Goal: Transaction & Acquisition: Book appointment/travel/reservation

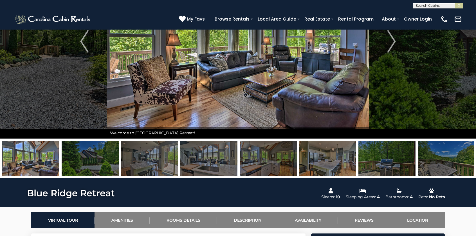
scroll to position [26, 0]
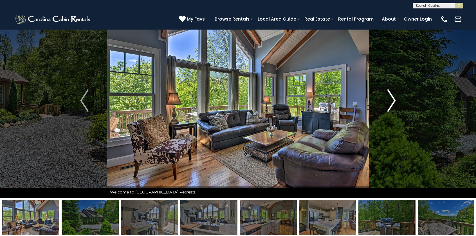
click at [393, 98] on img "Next" at bounding box center [391, 100] width 8 height 22
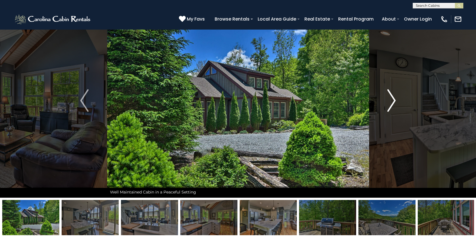
click at [393, 98] on img "Next" at bounding box center [391, 100] width 8 height 22
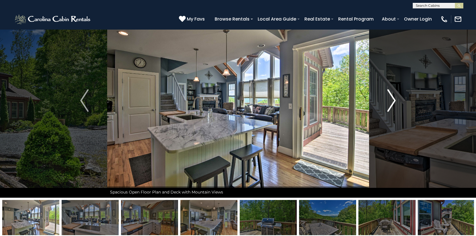
click at [393, 98] on img "Next" at bounding box center [391, 100] width 8 height 22
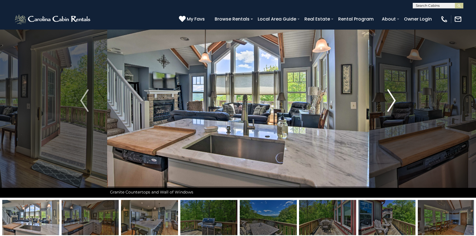
click at [393, 98] on img "Next" at bounding box center [391, 100] width 8 height 22
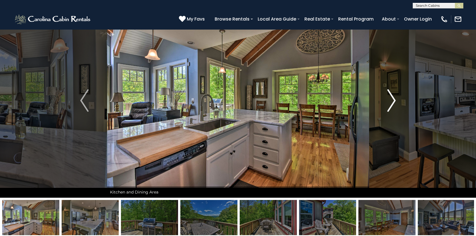
click at [393, 98] on img "Next" at bounding box center [391, 100] width 8 height 22
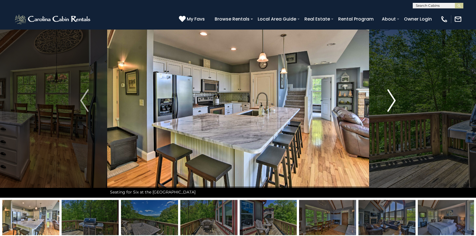
click at [393, 98] on img "Next" at bounding box center [391, 100] width 8 height 22
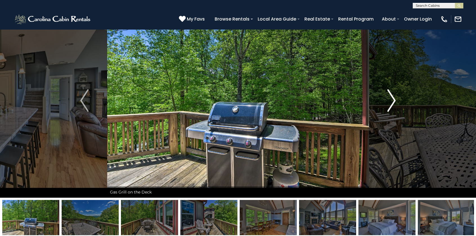
click at [393, 98] on img "Next" at bounding box center [391, 100] width 8 height 22
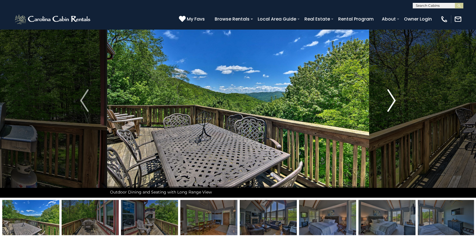
click at [393, 98] on img "Next" at bounding box center [391, 100] width 8 height 22
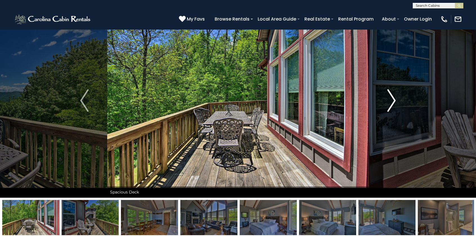
click at [393, 98] on img "Next" at bounding box center [391, 100] width 8 height 22
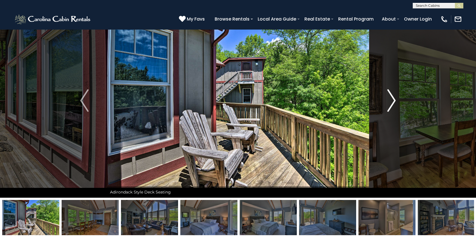
click at [393, 98] on img "Next" at bounding box center [391, 100] width 8 height 22
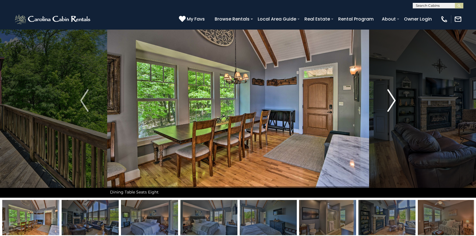
click at [393, 98] on img "Next" at bounding box center [391, 100] width 8 height 22
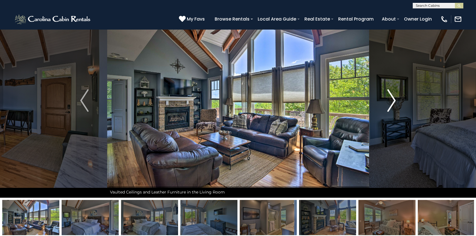
click at [393, 98] on img "Next" at bounding box center [391, 100] width 8 height 22
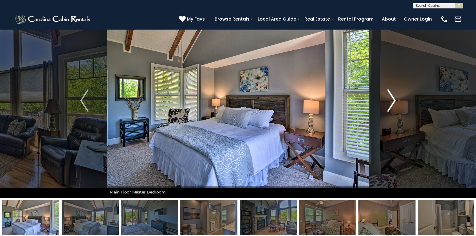
click at [393, 98] on img "Next" at bounding box center [391, 100] width 8 height 22
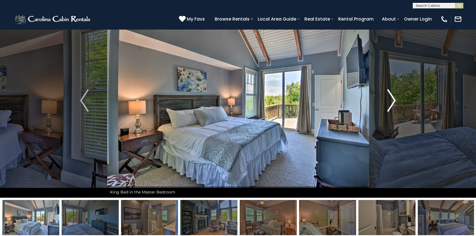
click at [393, 98] on img "Next" at bounding box center [391, 100] width 8 height 22
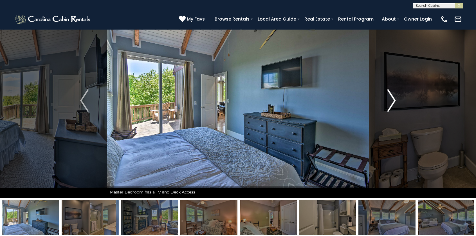
click at [393, 98] on img "Next" at bounding box center [391, 100] width 8 height 22
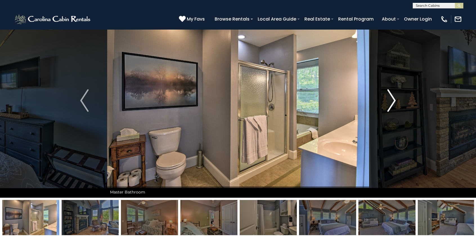
click at [395, 96] on img "Next" at bounding box center [391, 100] width 8 height 22
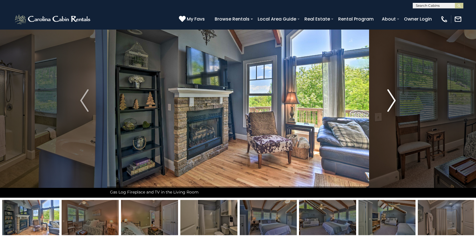
click at [395, 96] on img "Next" at bounding box center [391, 100] width 8 height 22
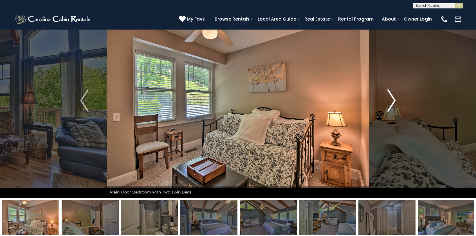
click at [395, 96] on img "Next" at bounding box center [391, 100] width 8 height 22
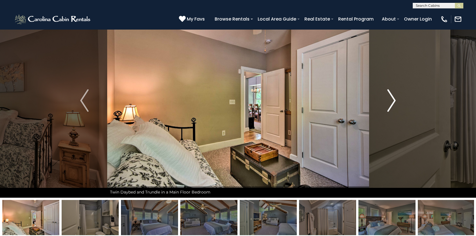
click at [395, 96] on img "Next" at bounding box center [391, 100] width 8 height 22
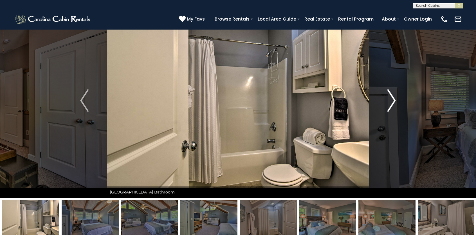
click at [395, 96] on img "Next" at bounding box center [391, 100] width 8 height 22
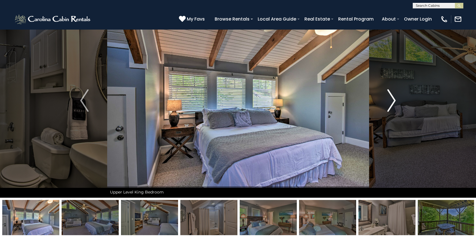
click at [395, 96] on img "Next" at bounding box center [391, 100] width 8 height 22
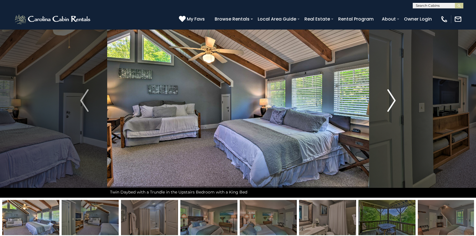
click at [395, 96] on img "Next" at bounding box center [391, 100] width 8 height 22
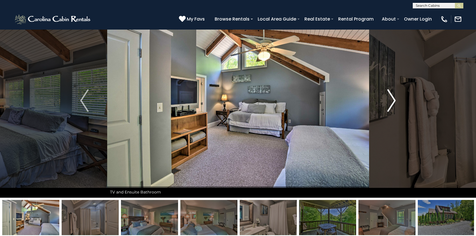
click at [395, 96] on img "Next" at bounding box center [391, 100] width 8 height 22
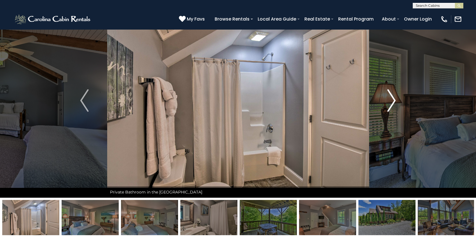
click at [393, 102] on img "Next" at bounding box center [391, 100] width 8 height 22
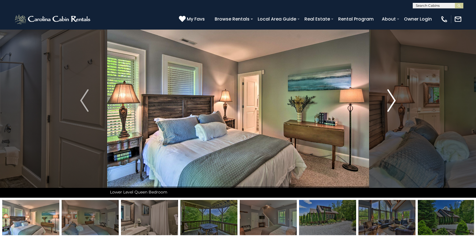
click at [393, 102] on img "Next" at bounding box center [391, 100] width 8 height 22
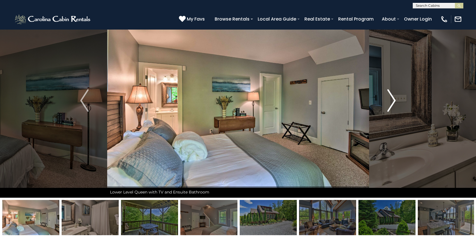
click at [393, 102] on img "Next" at bounding box center [391, 100] width 8 height 22
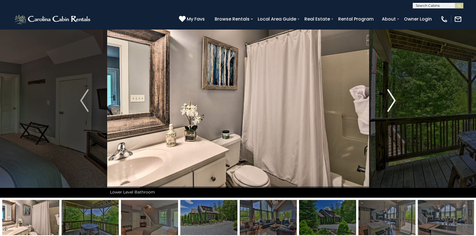
click at [393, 102] on img "Next" at bounding box center [391, 100] width 8 height 22
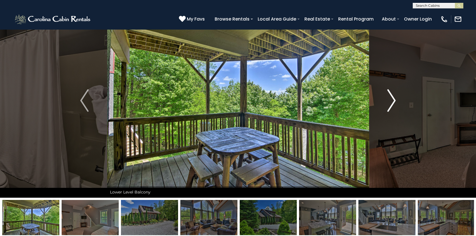
click at [393, 102] on img "Next" at bounding box center [391, 100] width 8 height 22
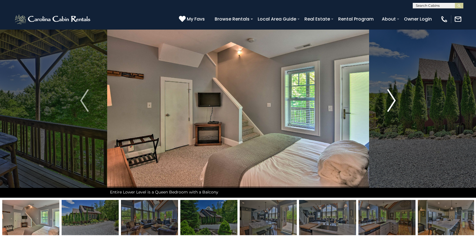
click at [393, 102] on img "Next" at bounding box center [391, 100] width 8 height 22
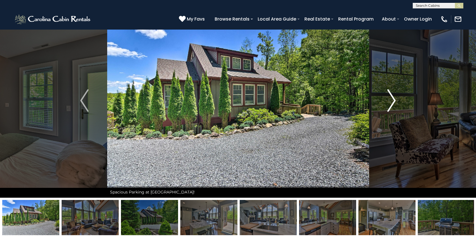
click at [393, 102] on img "Next" at bounding box center [391, 100] width 8 height 22
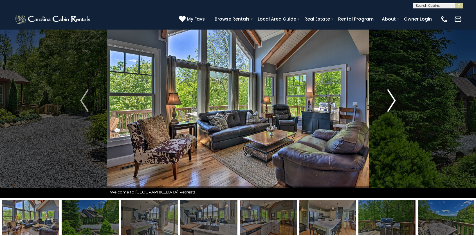
click at [393, 102] on img "Next" at bounding box center [391, 100] width 8 height 22
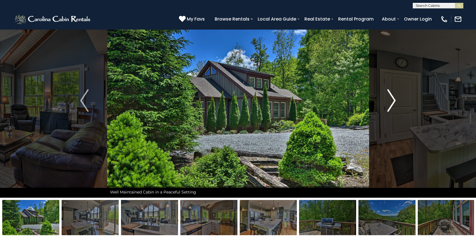
click at [393, 102] on img "Next" at bounding box center [391, 100] width 8 height 22
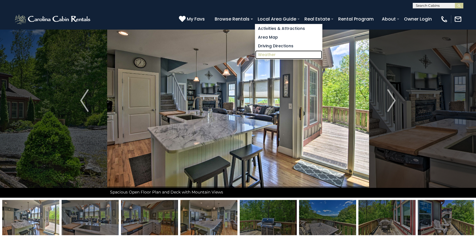
click at [272, 53] on link "Weather" at bounding box center [288, 54] width 67 height 9
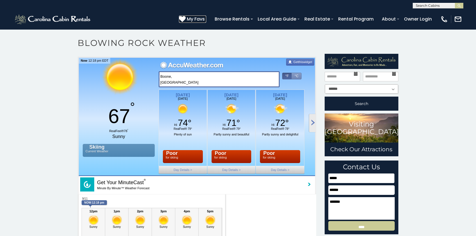
click at [197, 19] on span "My Favs" at bounding box center [196, 18] width 18 height 7
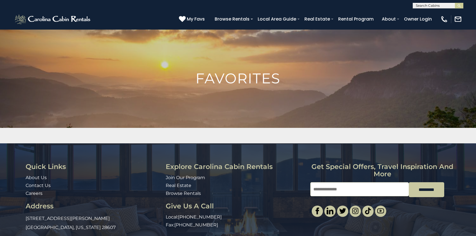
click at [434, 5] on input "text" at bounding box center [437, 7] width 49 height 6
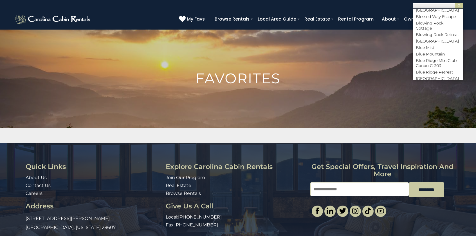
scroll to position [534, 0]
click at [428, 46] on li "Blue Ridge Retreat" at bounding box center [438, 43] width 50 height 5
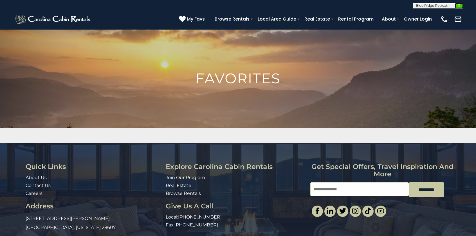
click at [460, 3] on button "submit" at bounding box center [459, 6] width 8 height 6
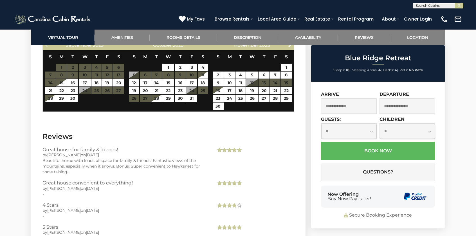
scroll to position [1153, 0]
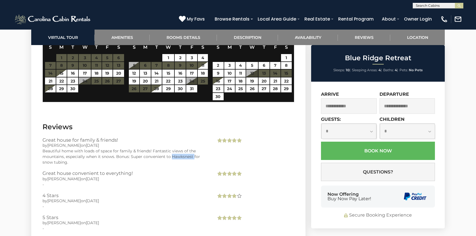
drag, startPoint x: 172, startPoint y: 154, endPoint x: 194, endPoint y: 154, distance: 22.2
click at [194, 154] on div "Beautiful home with loads of space for family & friends! Fantastic views of the…" at bounding box center [124, 156] width 165 height 17
copy div "Hawksnest"
